Goal: Contribute content: Add original content to the website for others to see

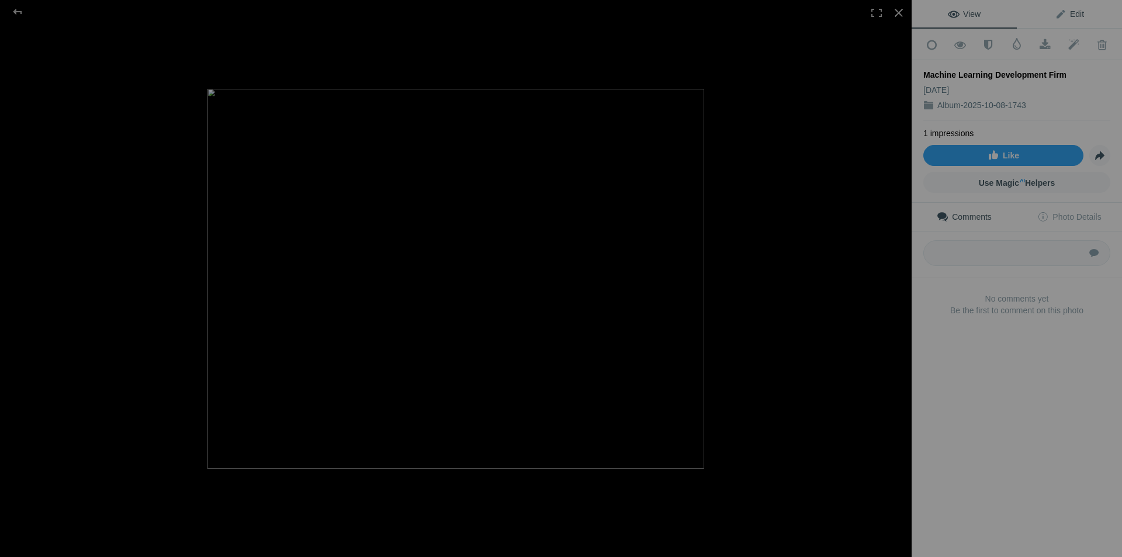
click at [1064, 13] on span "Edit" at bounding box center [1068, 13] width 29 height 9
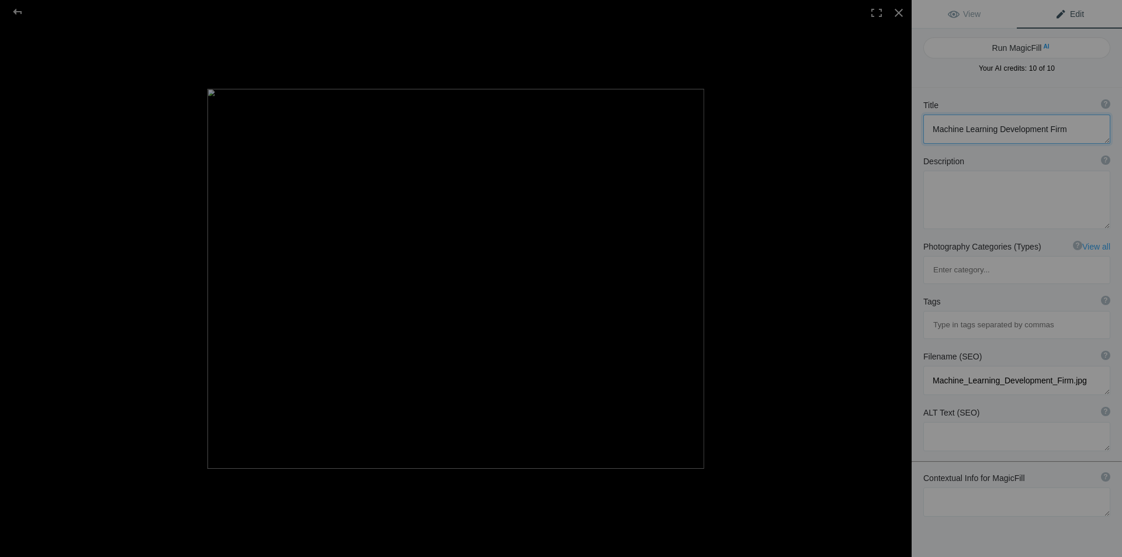
click at [943, 133] on textarea at bounding box center [1016, 128] width 187 height 29
paste textarea "Trusted Machine Learning Development Company for Smart Solutions"
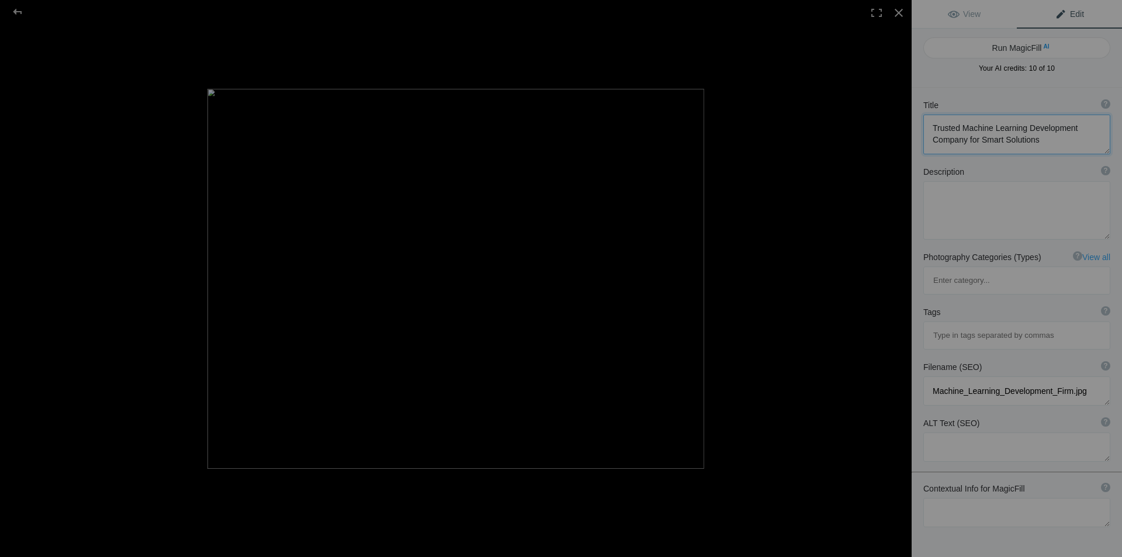
type textarea "Trusted Machine Learning Development Company for Smart Solutions"
click at [950, 199] on textarea at bounding box center [1016, 210] width 187 height 58
paste textarea "Looking for a reliable Machine Learning Development Firm to transform your busi…"
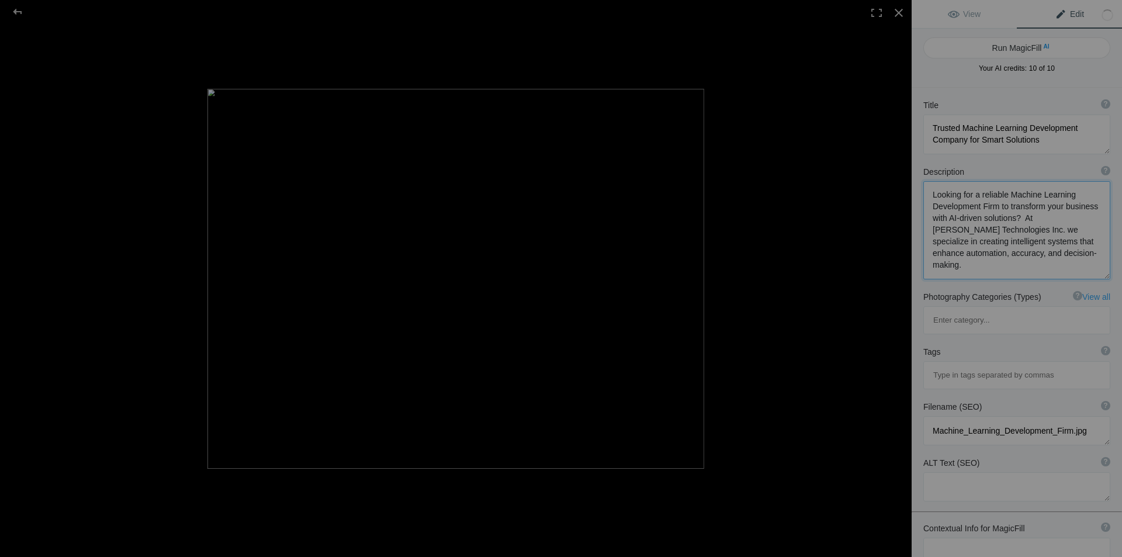
type textarea "Looking for a reliable Machine Learning Development Firm to transform your busi…"
click at [950, 365] on input at bounding box center [1016, 375] width 174 height 21
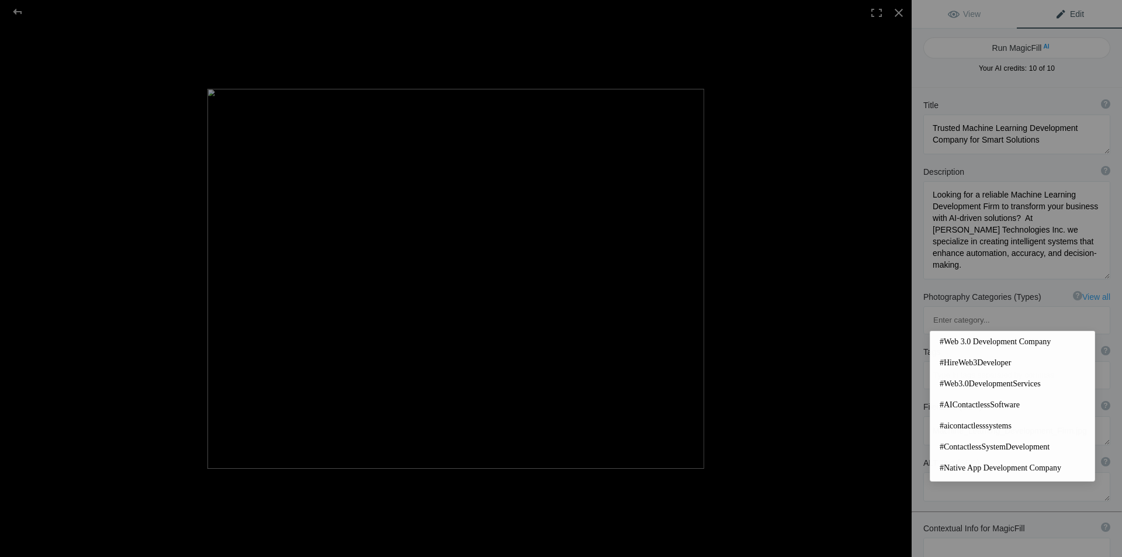
paste input "ml services"
type input "ml services"
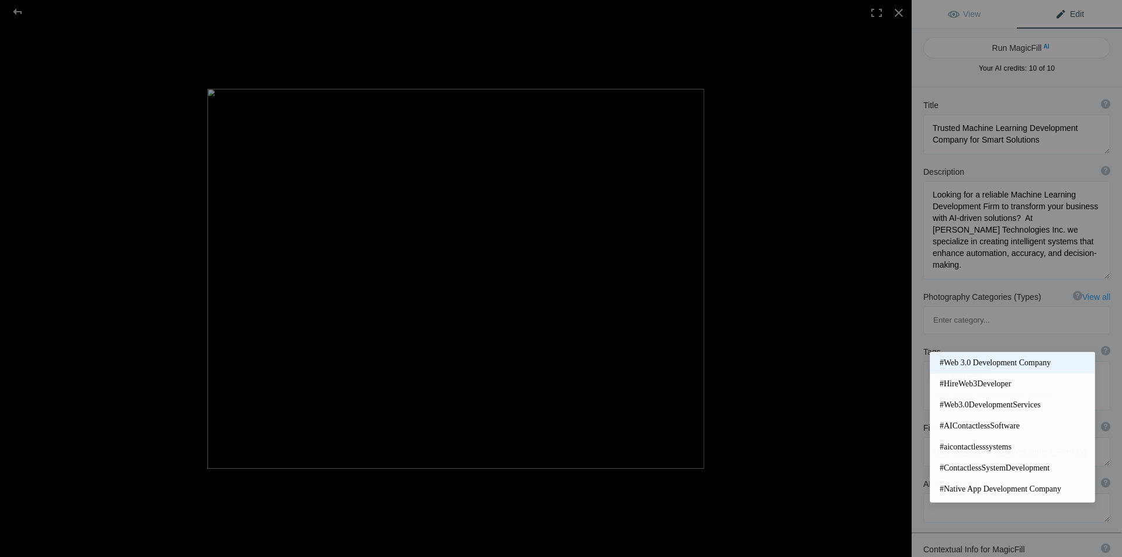
paste input "Machine Learning Development Firm"
type input "Machine Learning Development Firm"
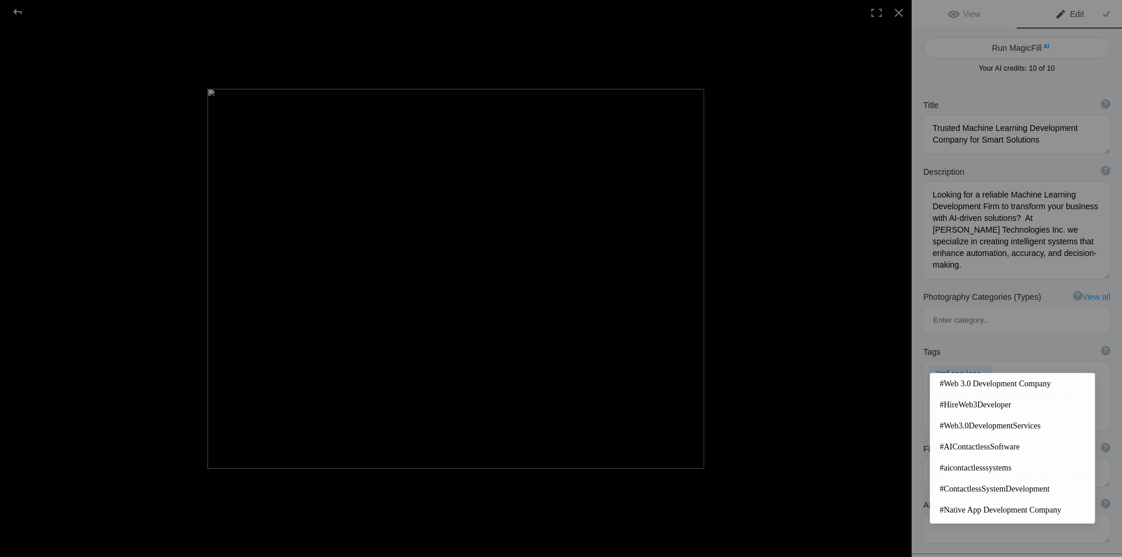
click at [973, 407] on input at bounding box center [1016, 417] width 174 height 21
paste input "ML Development Services"
type input "ML Development Services"
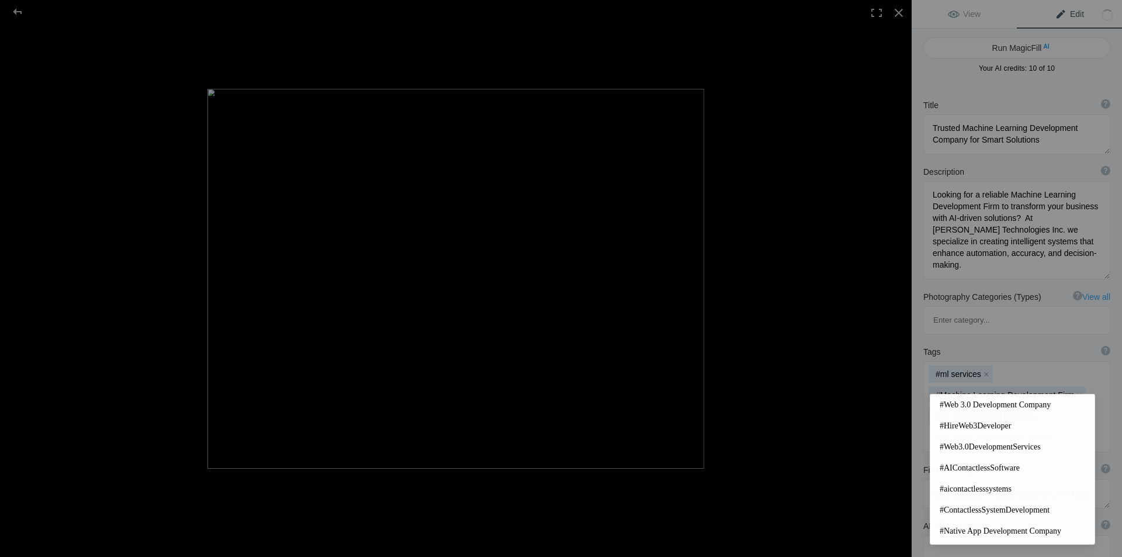
click at [873, 519] on div at bounding box center [455, 278] width 911 height 557
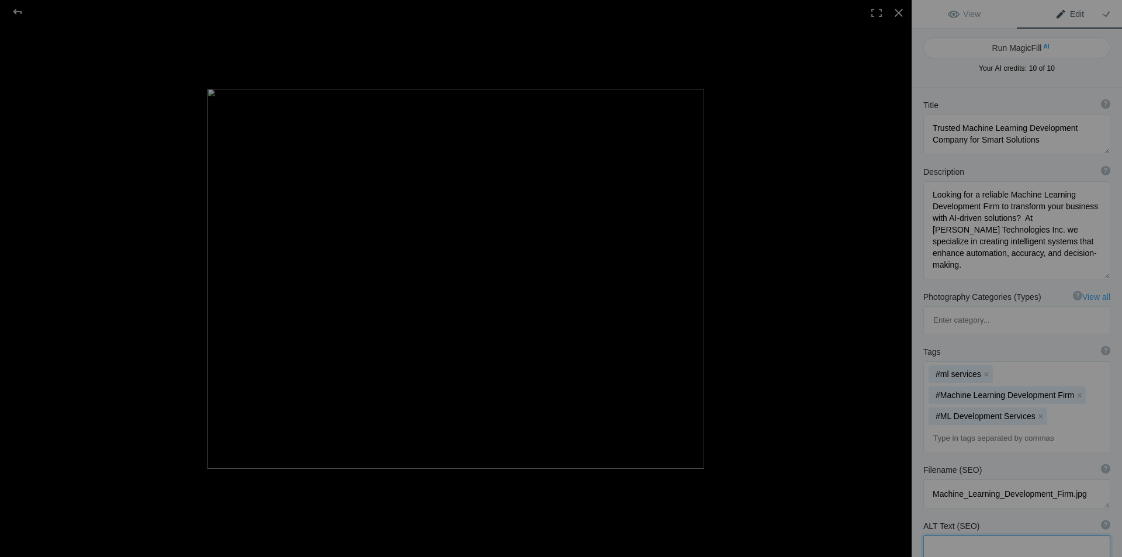
click at [964, 535] on textarea at bounding box center [1016, 549] width 187 height 29
paste textarea "ML Development Services"
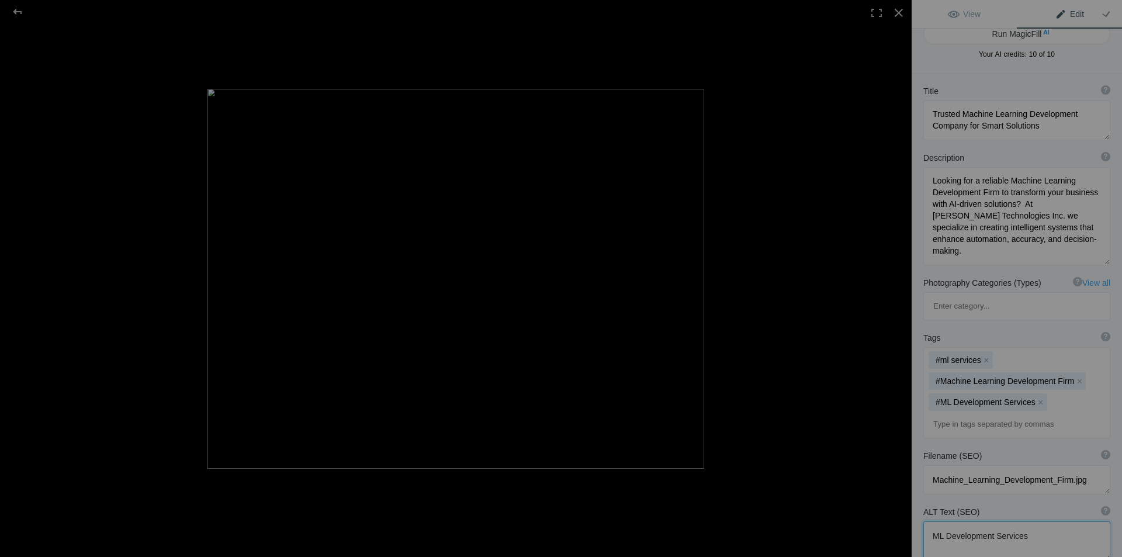
scroll to position [0, 0]
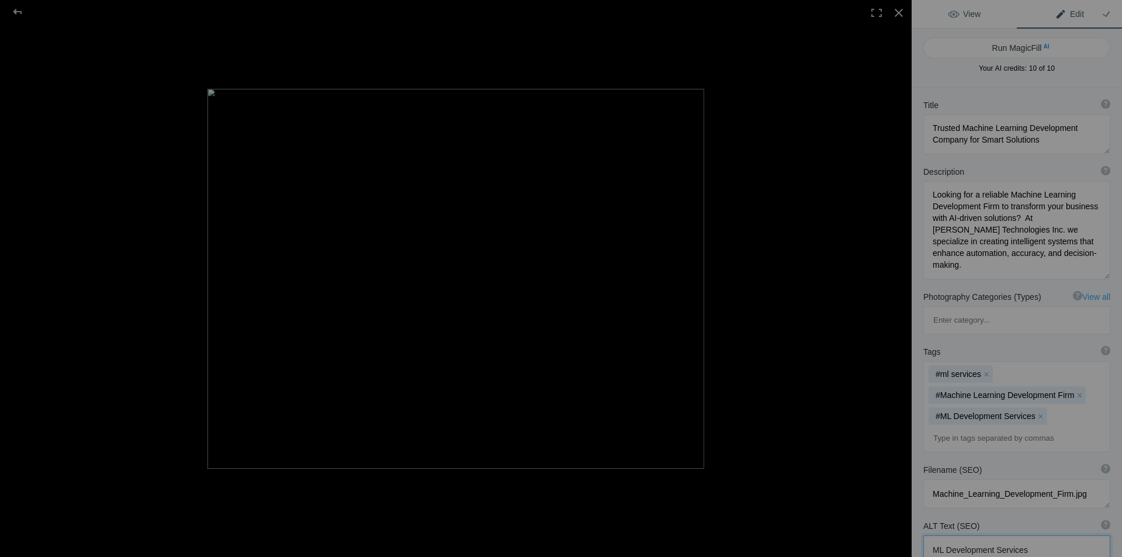
type textarea "ML Development Services"
click at [967, 12] on span "View" at bounding box center [964, 13] width 33 height 9
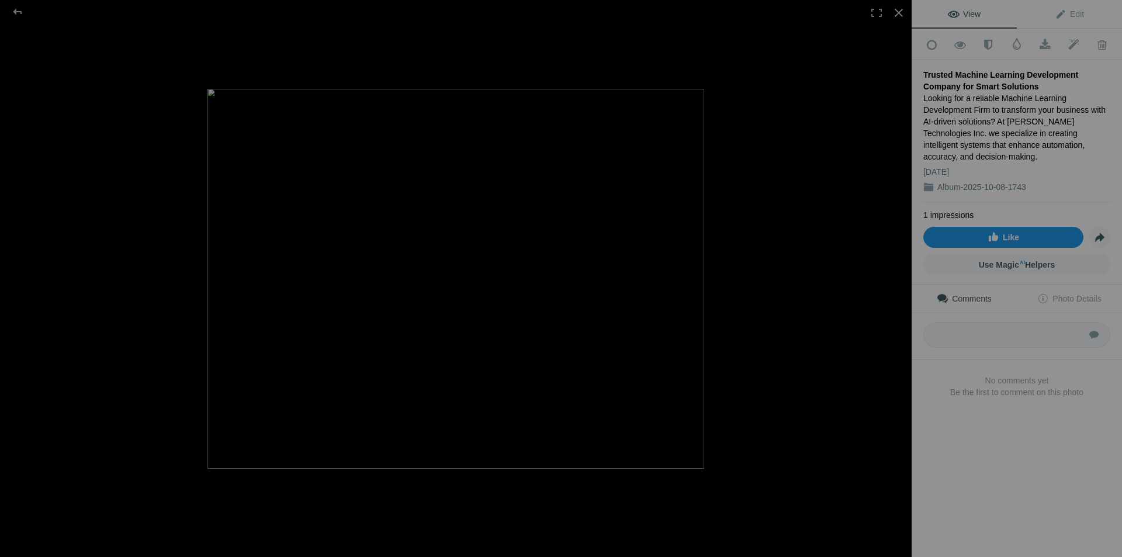
click at [1027, 228] on link "Like" at bounding box center [1003, 237] width 160 height 21
